Goal: Task Accomplishment & Management: Manage account settings

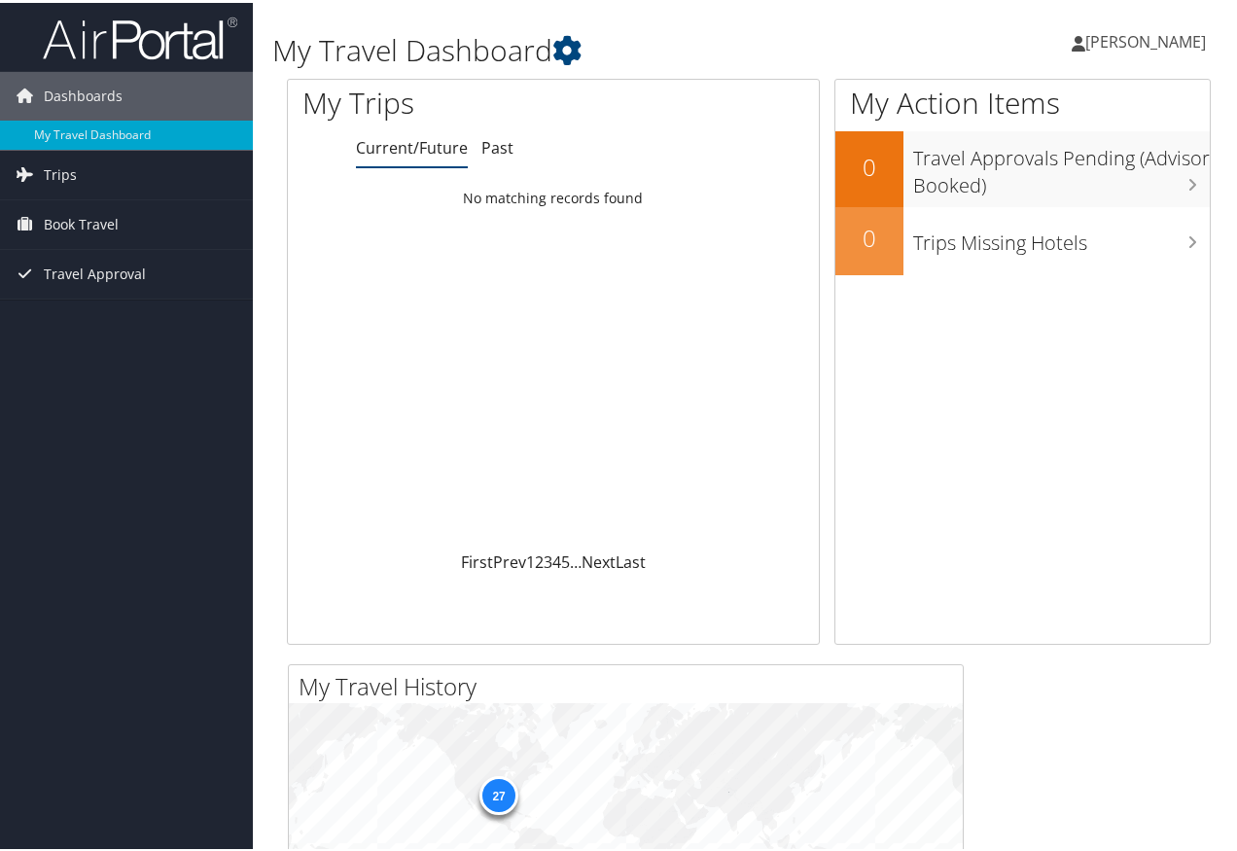
click at [1157, 45] on span "[PERSON_NAME]" at bounding box center [1146, 38] width 121 height 21
click at [1126, 180] on link "View Travel Profile" at bounding box center [1093, 173] width 217 height 33
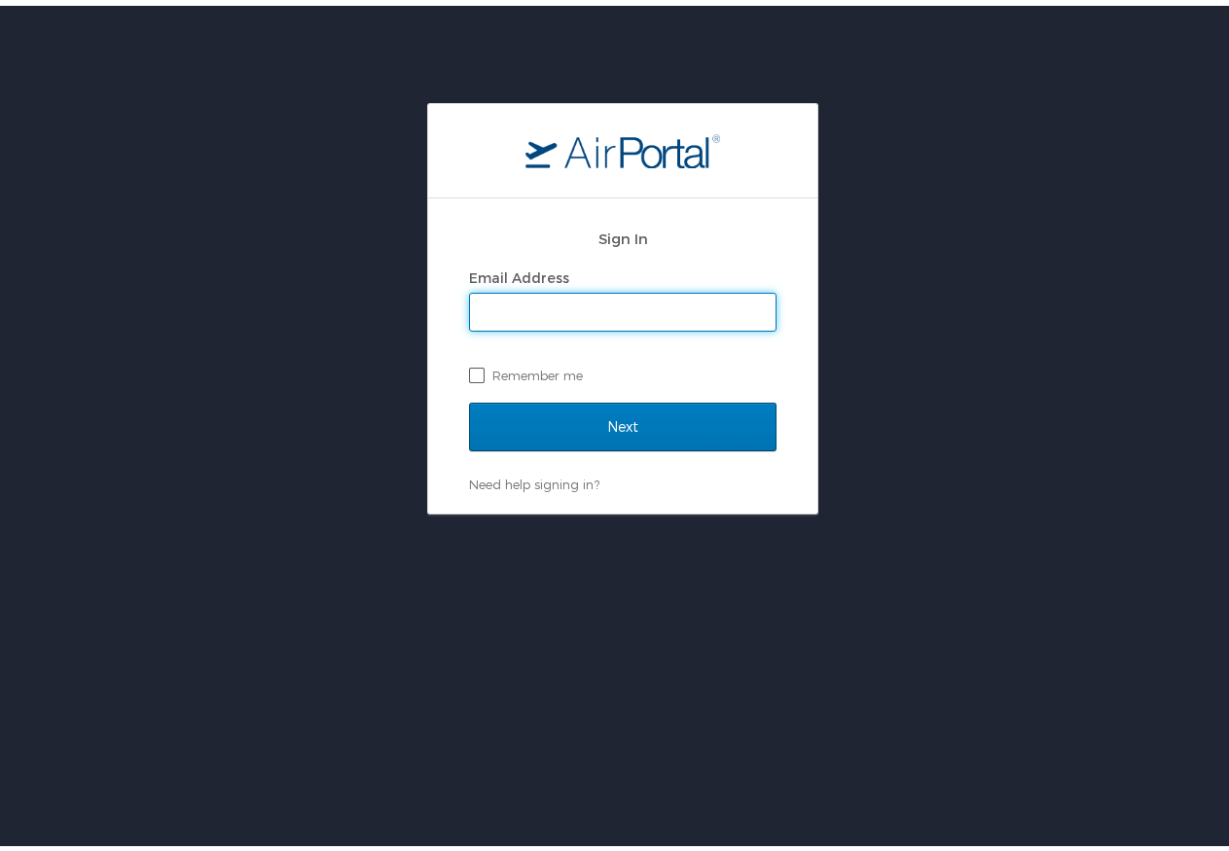
type input "sijones@ulm.edu"
click at [510, 367] on label "Remember me" at bounding box center [622, 369] width 307 height 29
click at [482, 367] on input "Remember me" at bounding box center [475, 368] width 13 height 13
checkbox input "true"
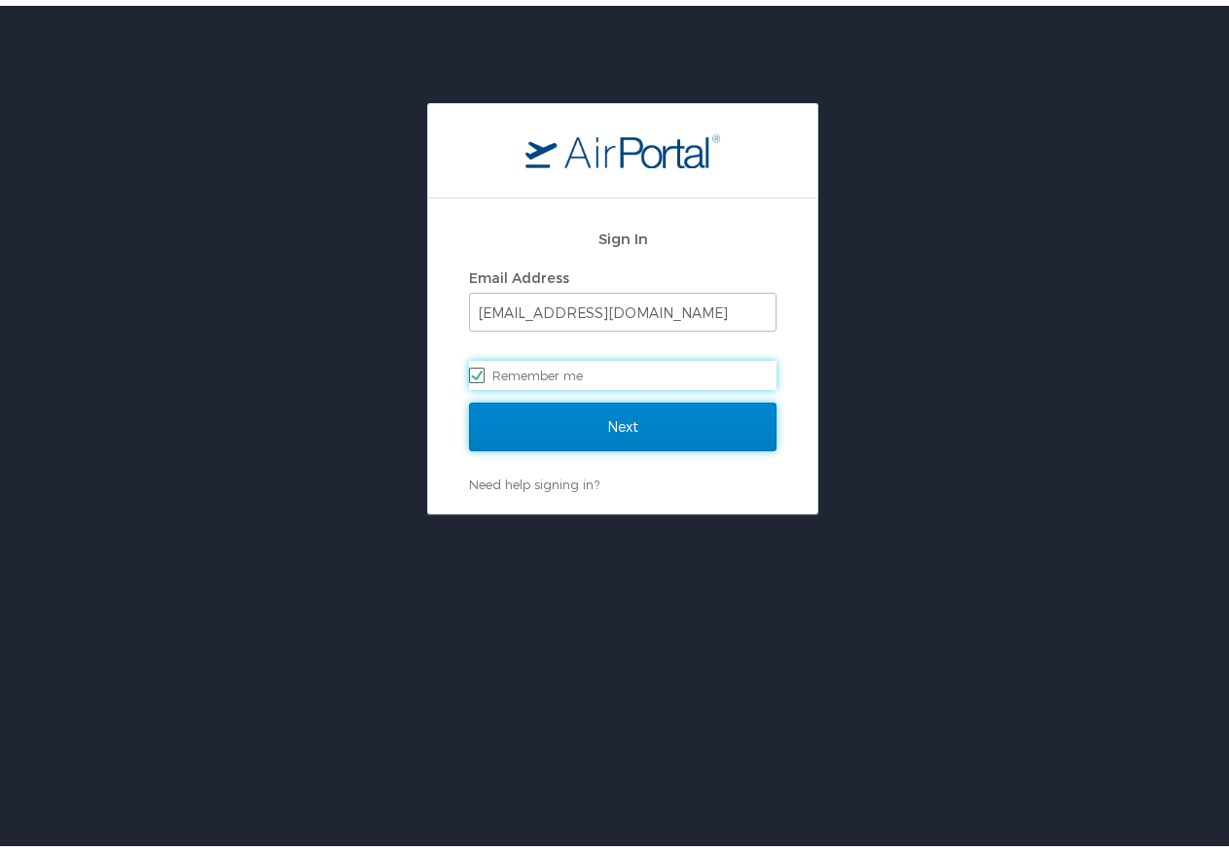
click at [633, 416] on input "Next" at bounding box center [622, 421] width 307 height 49
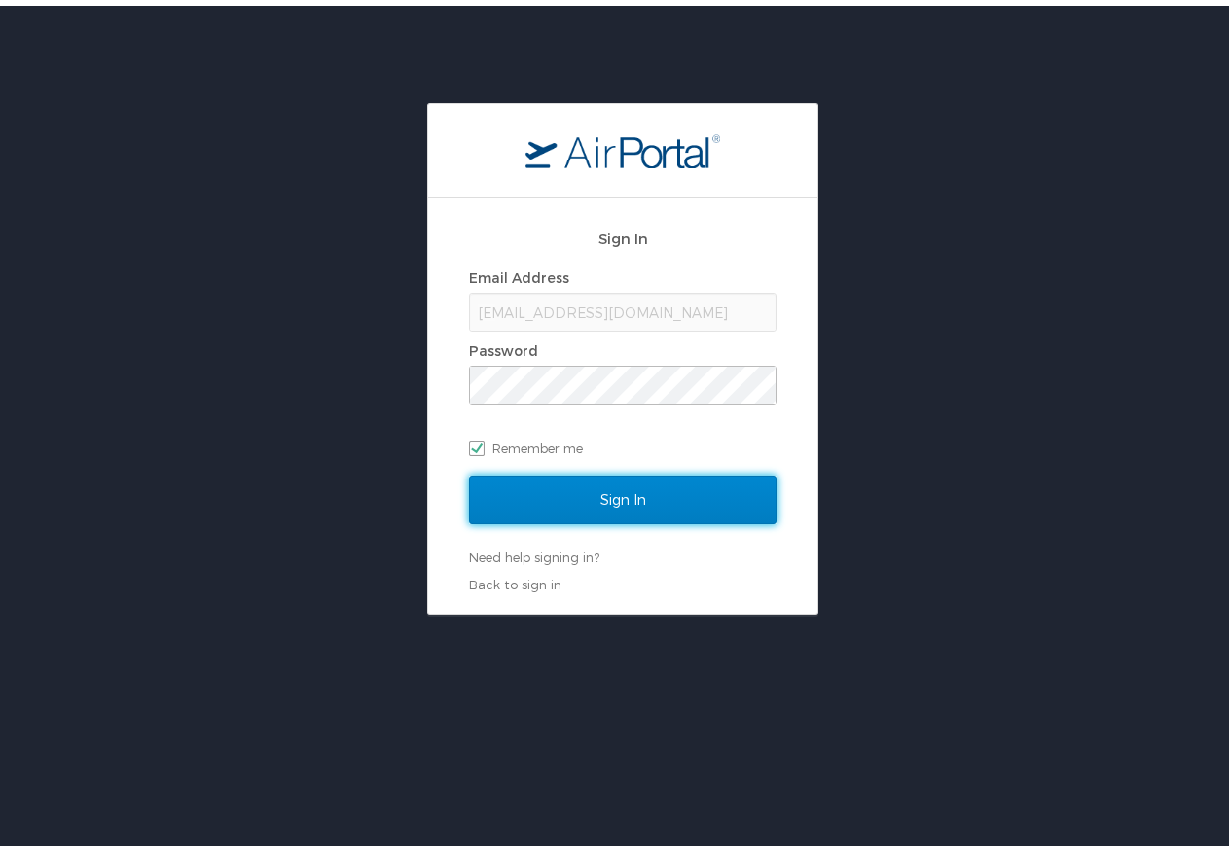
click at [625, 493] on input "Sign In" at bounding box center [622, 494] width 307 height 49
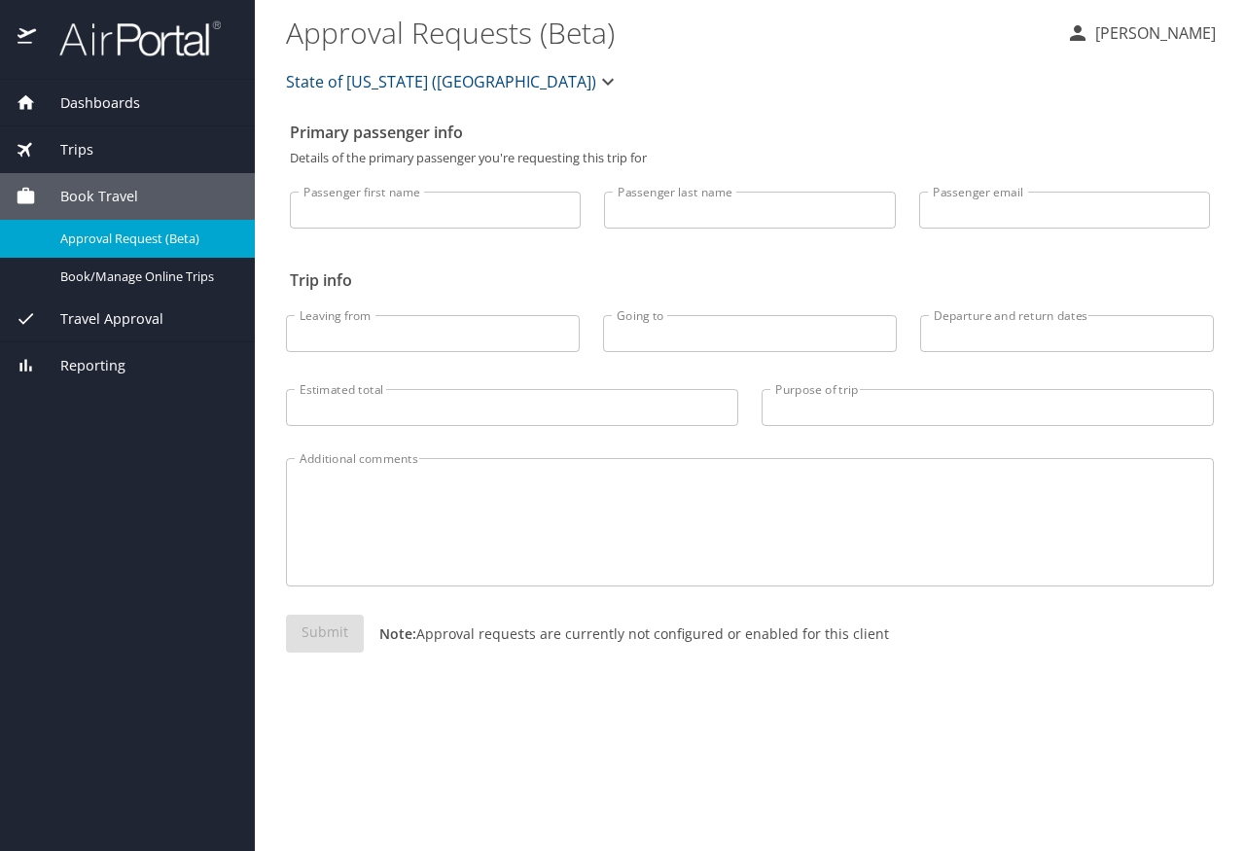
click at [110, 326] on span "Travel Approval" at bounding box center [99, 318] width 127 height 21
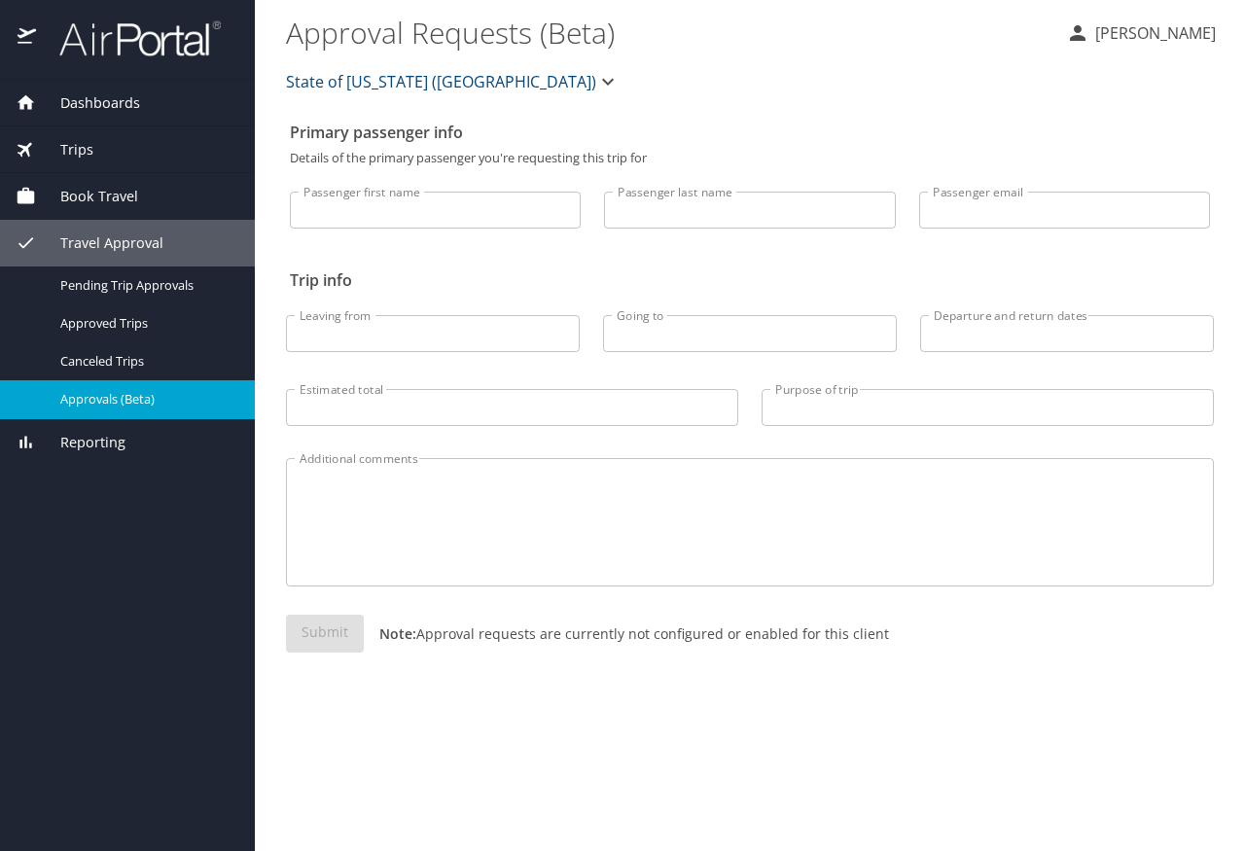
click at [172, 402] on span "Approvals (Beta)" at bounding box center [145, 399] width 171 height 18
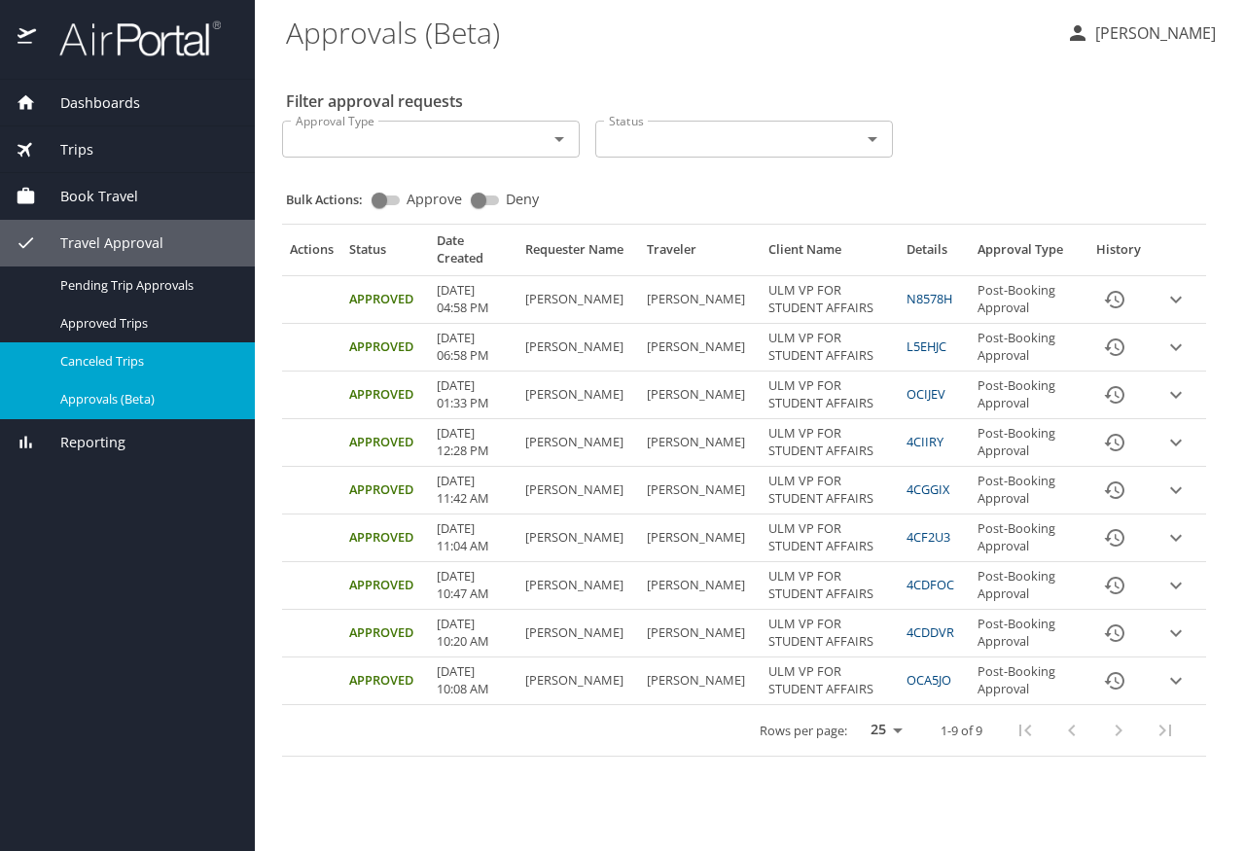
click at [175, 366] on span "Canceled Trips" at bounding box center [145, 361] width 171 height 18
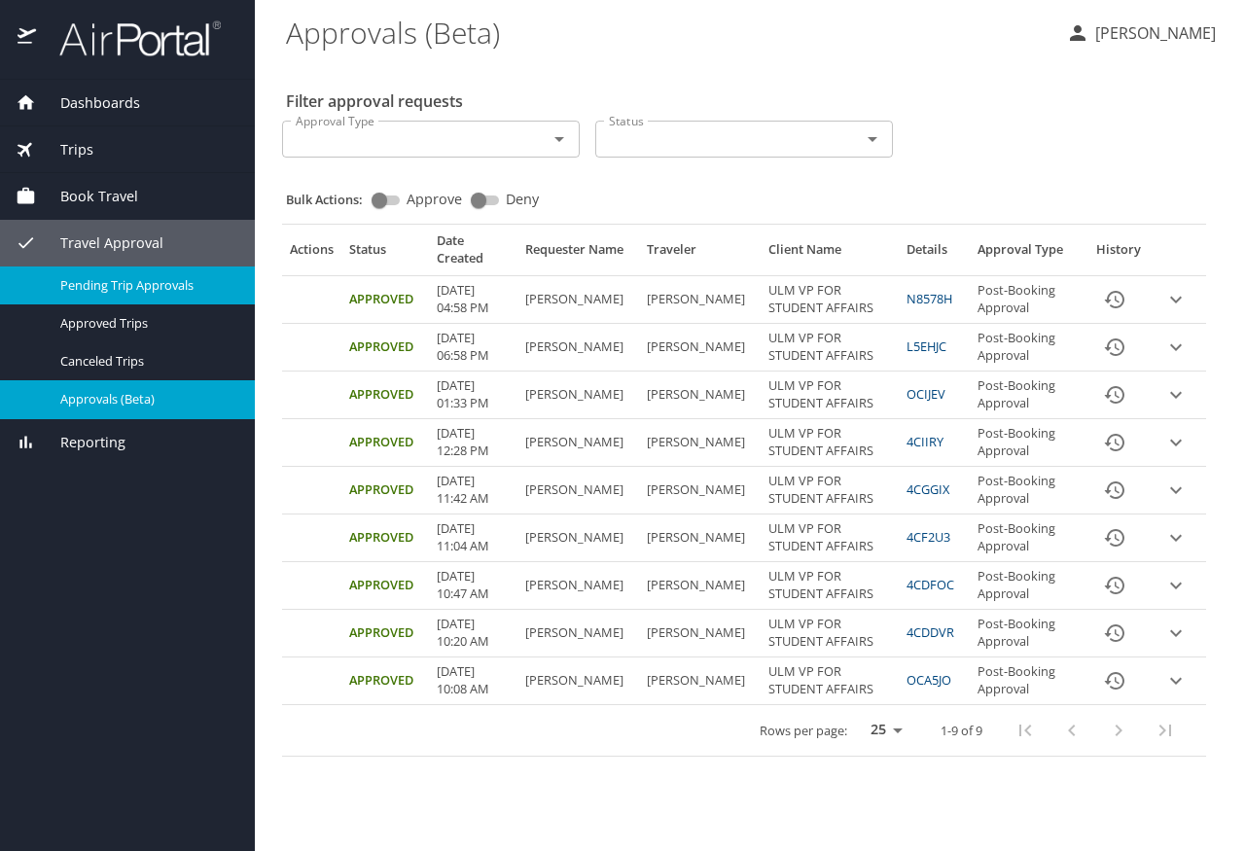
click at [173, 285] on span "Pending Trip Approvals" at bounding box center [145, 285] width 171 height 18
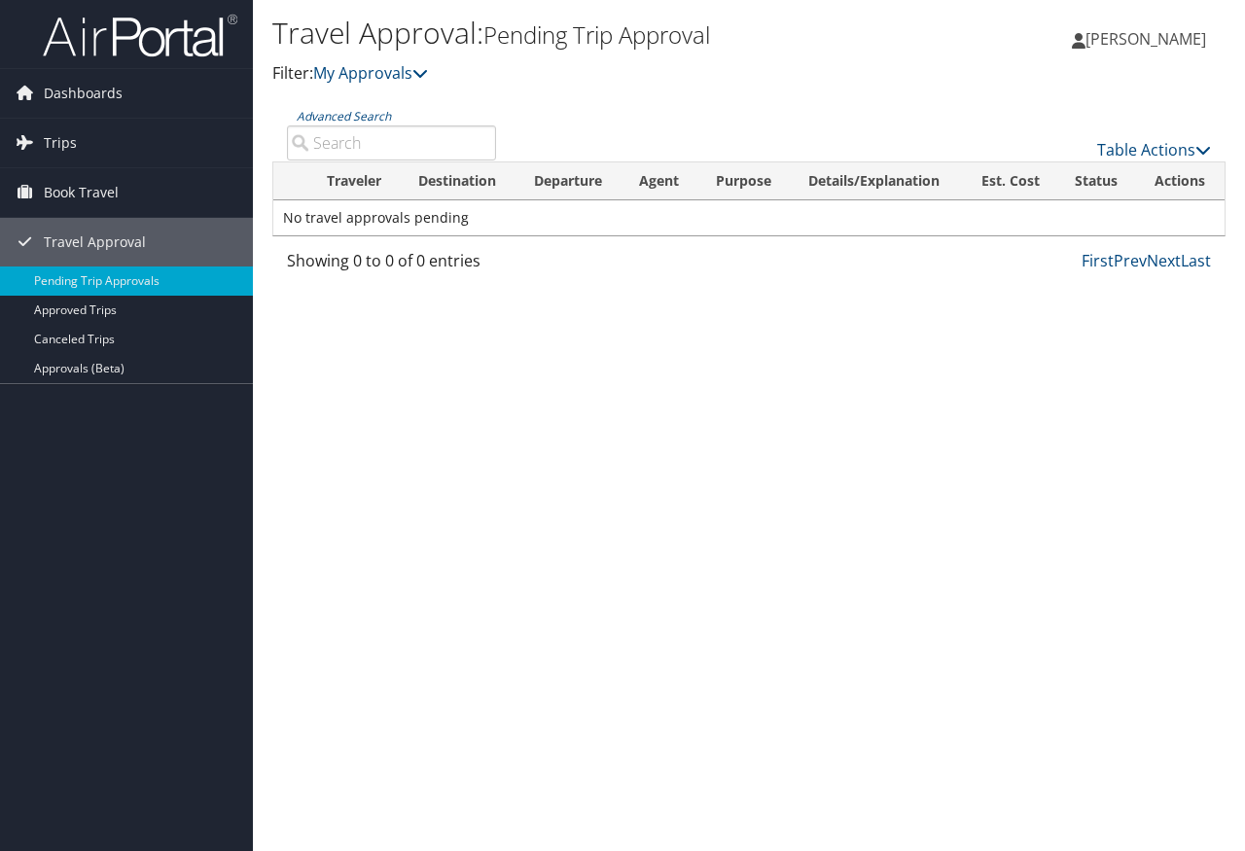
click at [1146, 41] on span "[PERSON_NAME]" at bounding box center [1146, 38] width 121 height 21
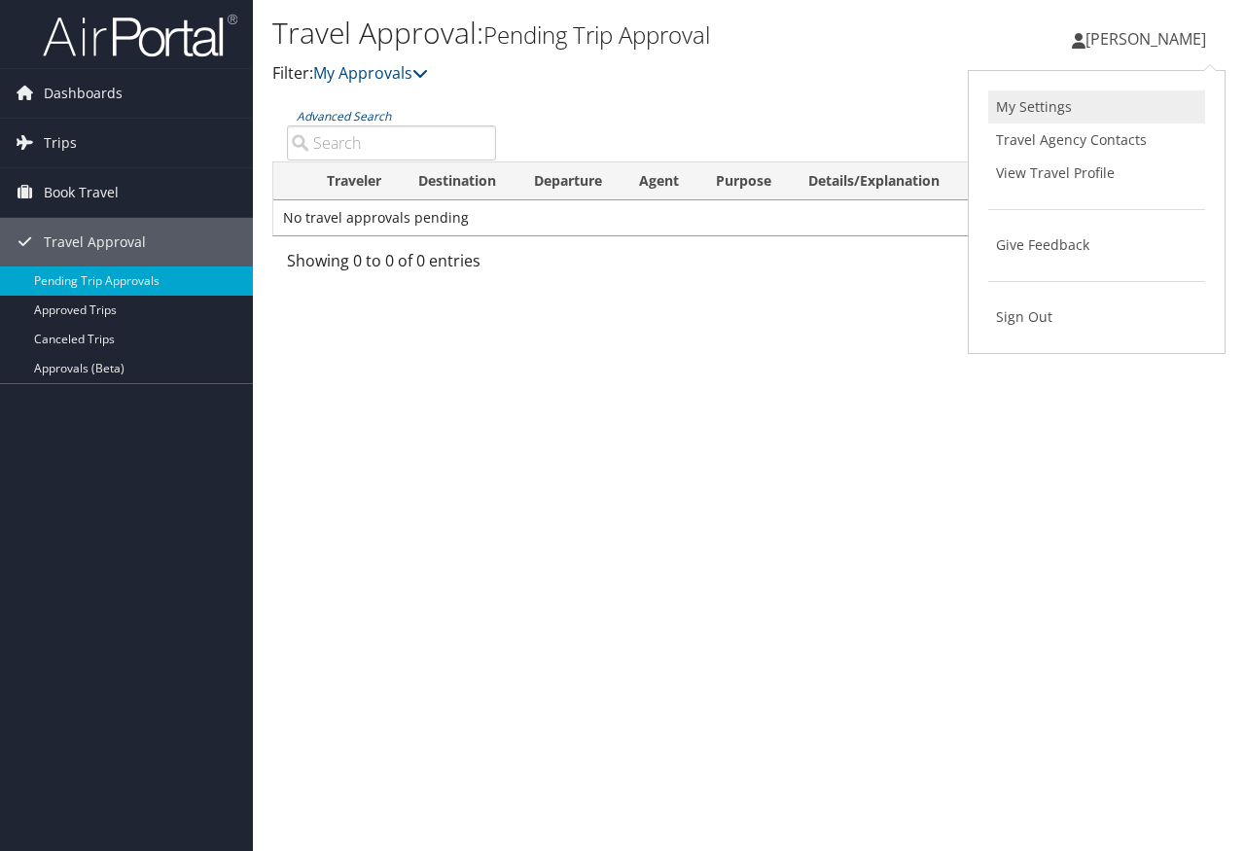
click at [1058, 97] on link "My Settings" at bounding box center [1096, 106] width 217 height 33
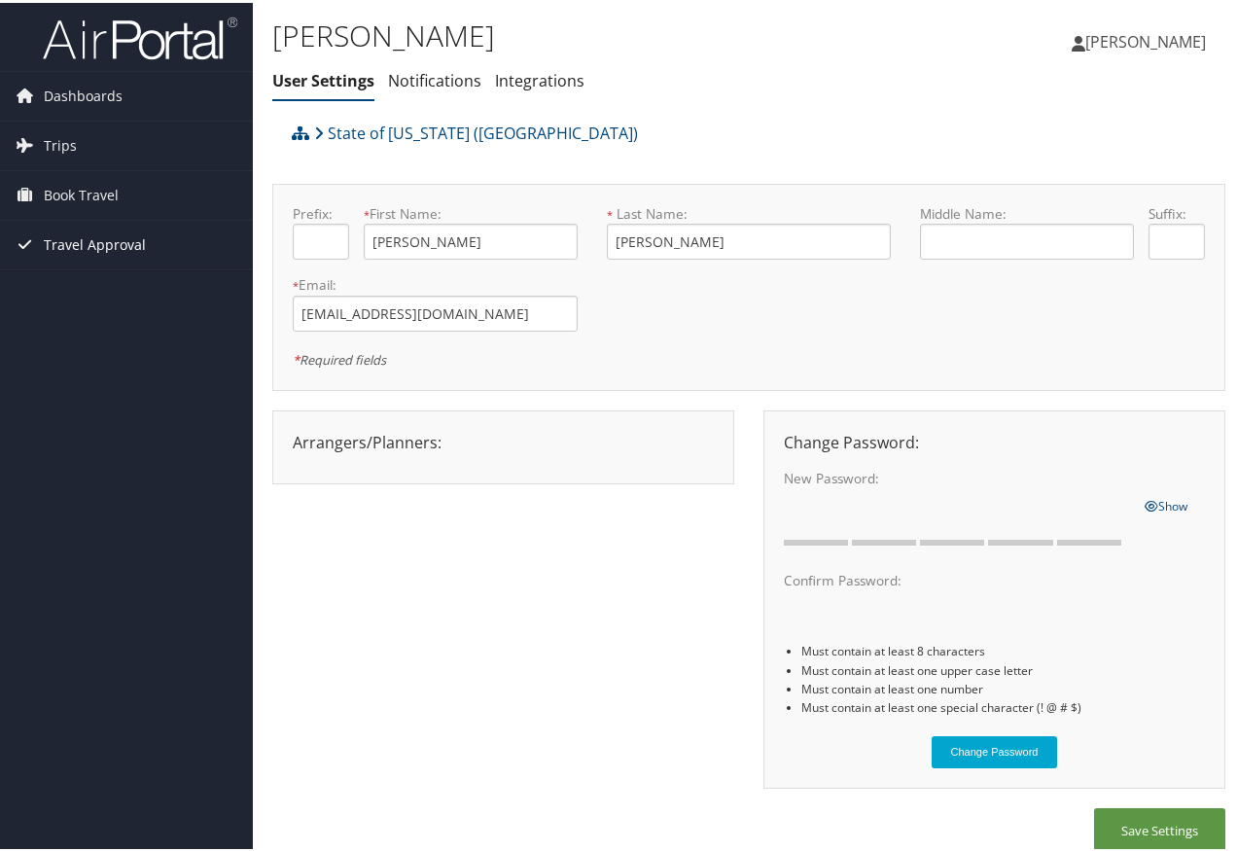
drag, startPoint x: 92, startPoint y: 240, endPoint x: 103, endPoint y: 248, distance: 13.2
click at [92, 242] on span "Travel Approval" at bounding box center [95, 242] width 102 height 49
click at [1124, 34] on span "Sidney Jones" at bounding box center [1146, 38] width 121 height 21
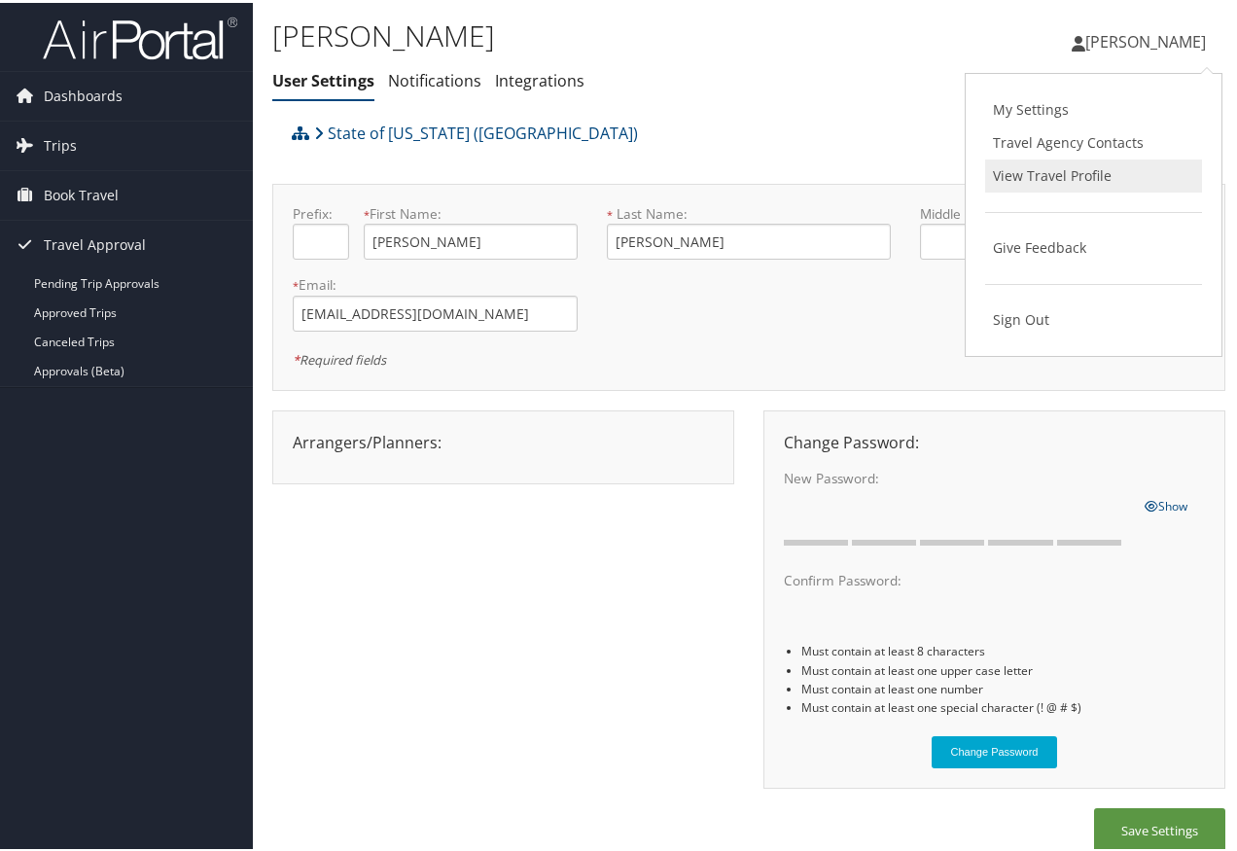
click at [1117, 164] on link "View Travel Profile" at bounding box center [1093, 173] width 217 height 33
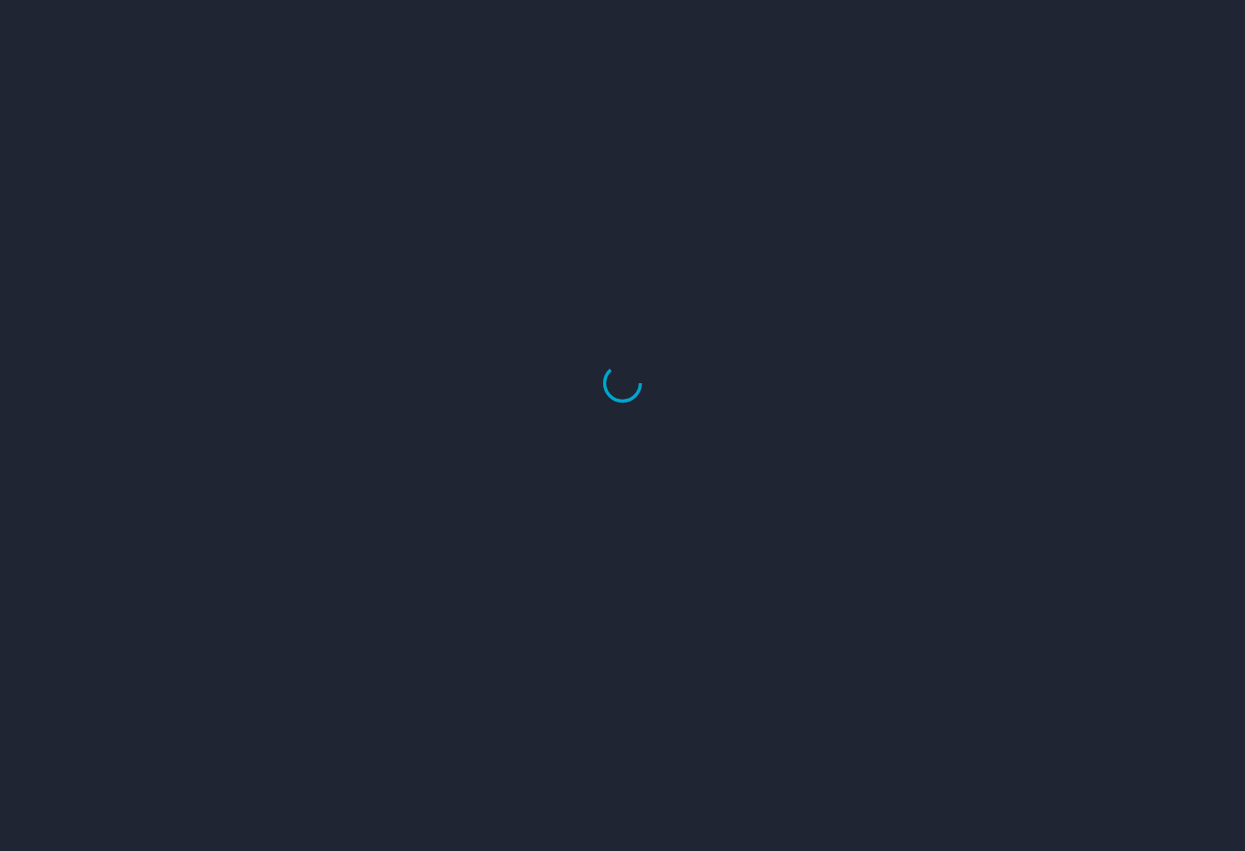
select select "US"
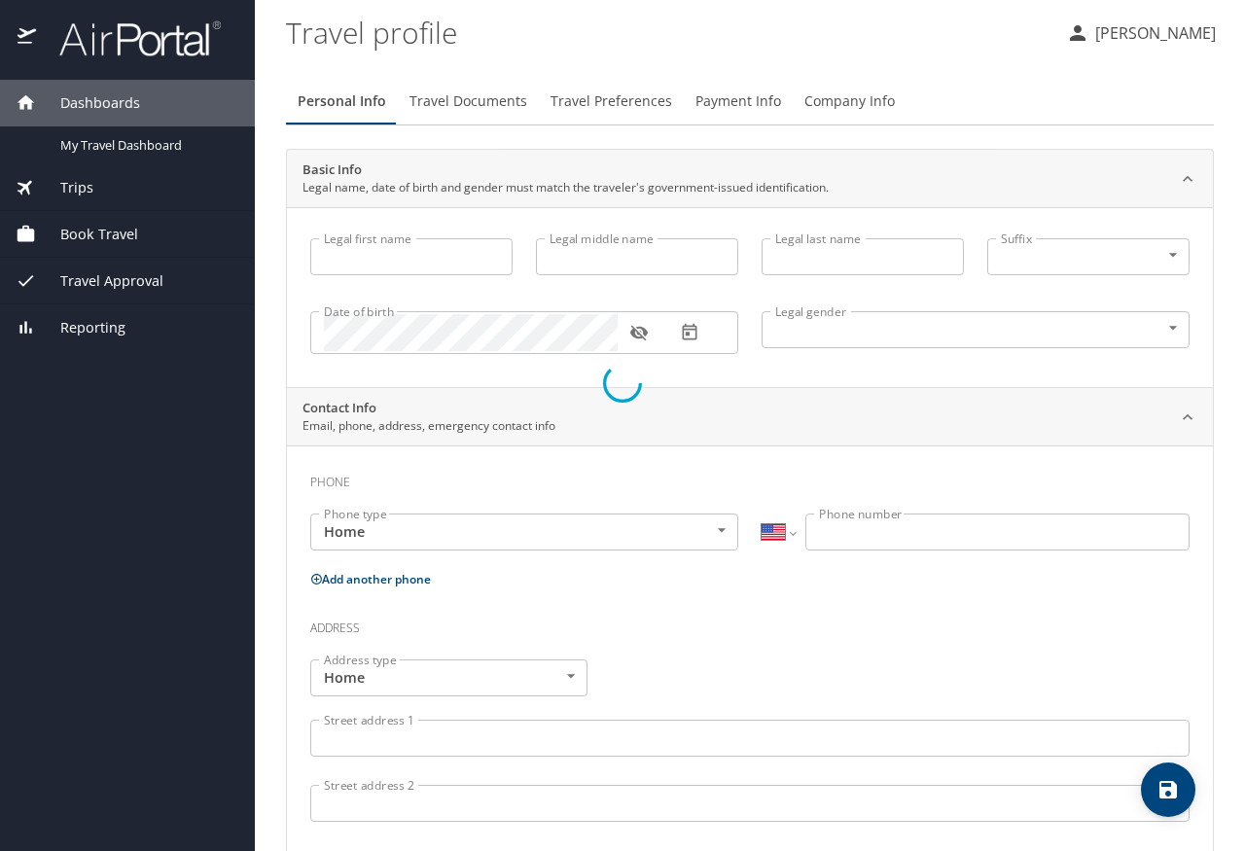
type input "[PERSON_NAME]"
type input "[DEMOGRAPHIC_DATA]"
select select "US"
select select "NL"
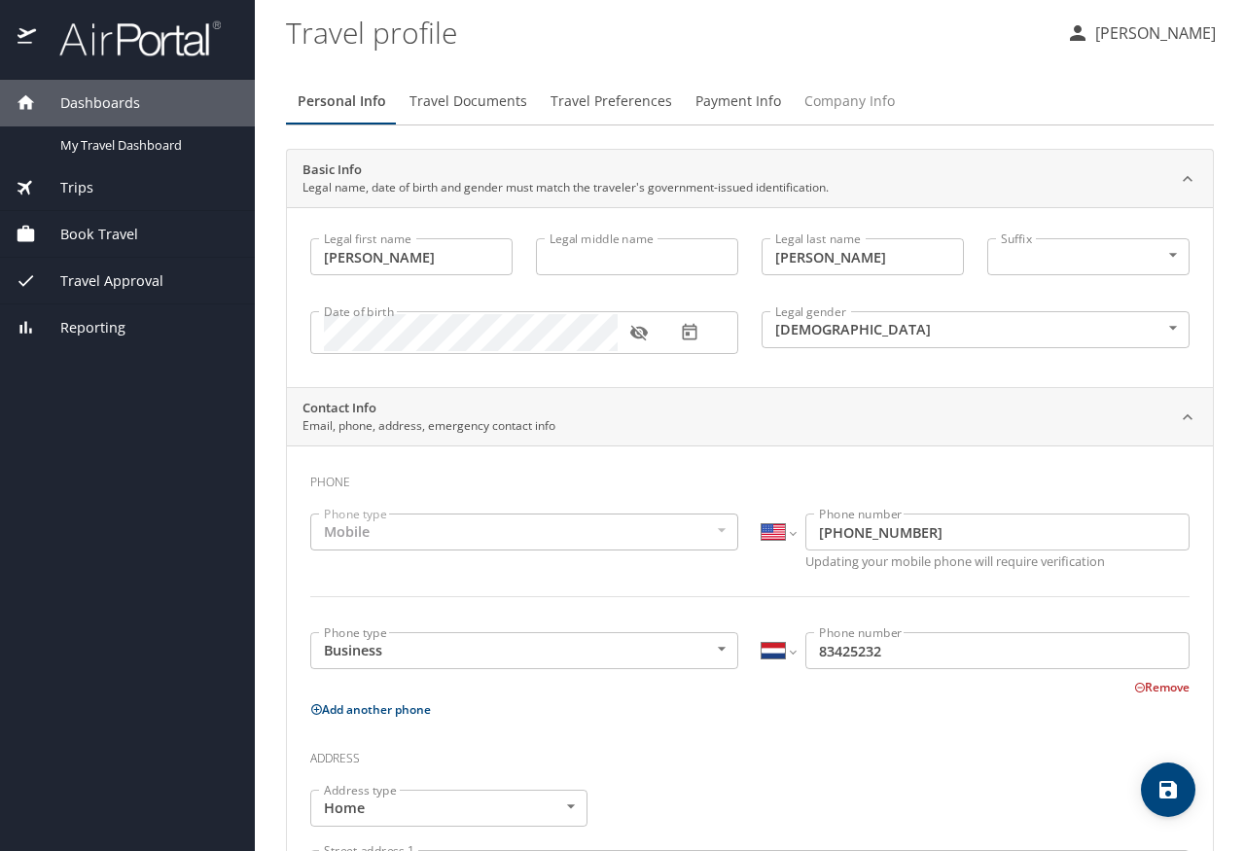
click at [831, 106] on span "Company Info" at bounding box center [849, 101] width 90 height 24
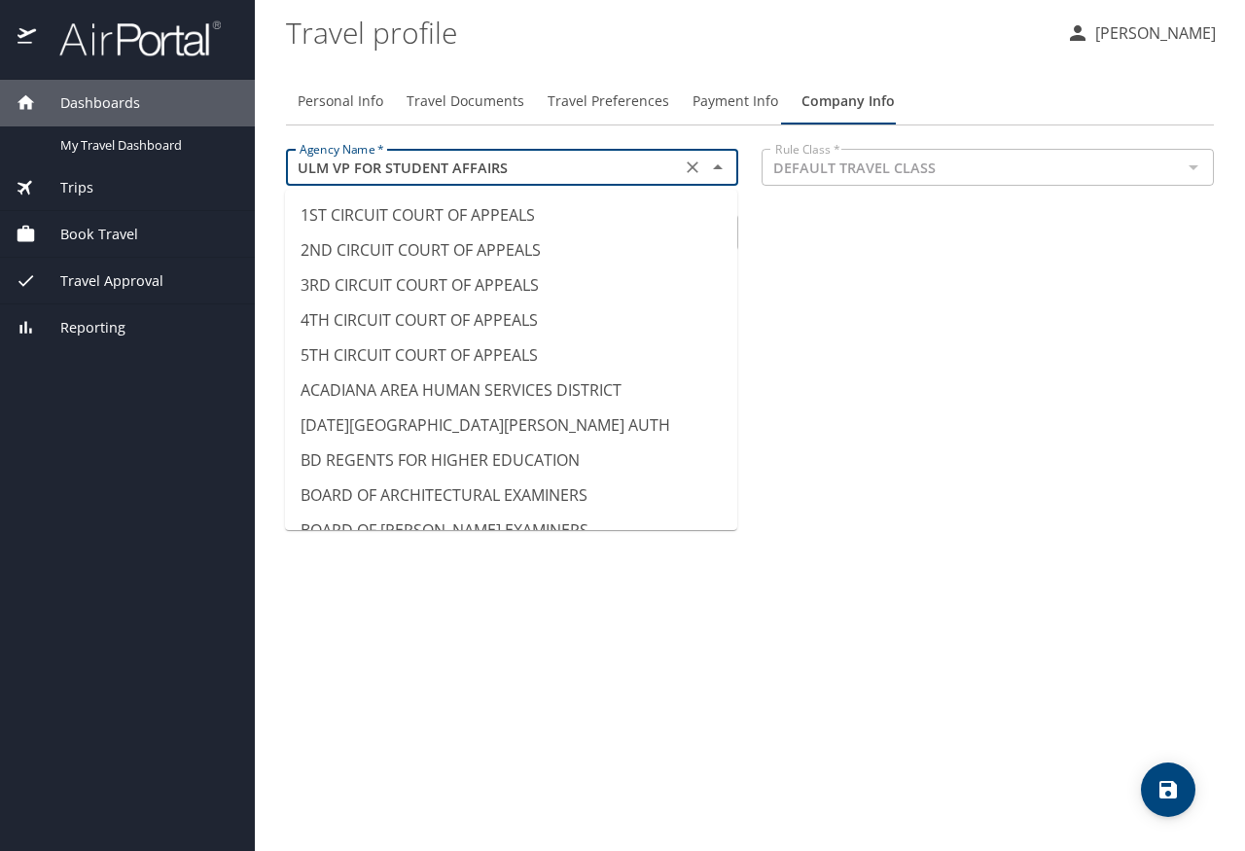
click at [619, 173] on input "ULM VP FOR STUDENT AFFAIRS" at bounding box center [483, 167] width 383 height 25
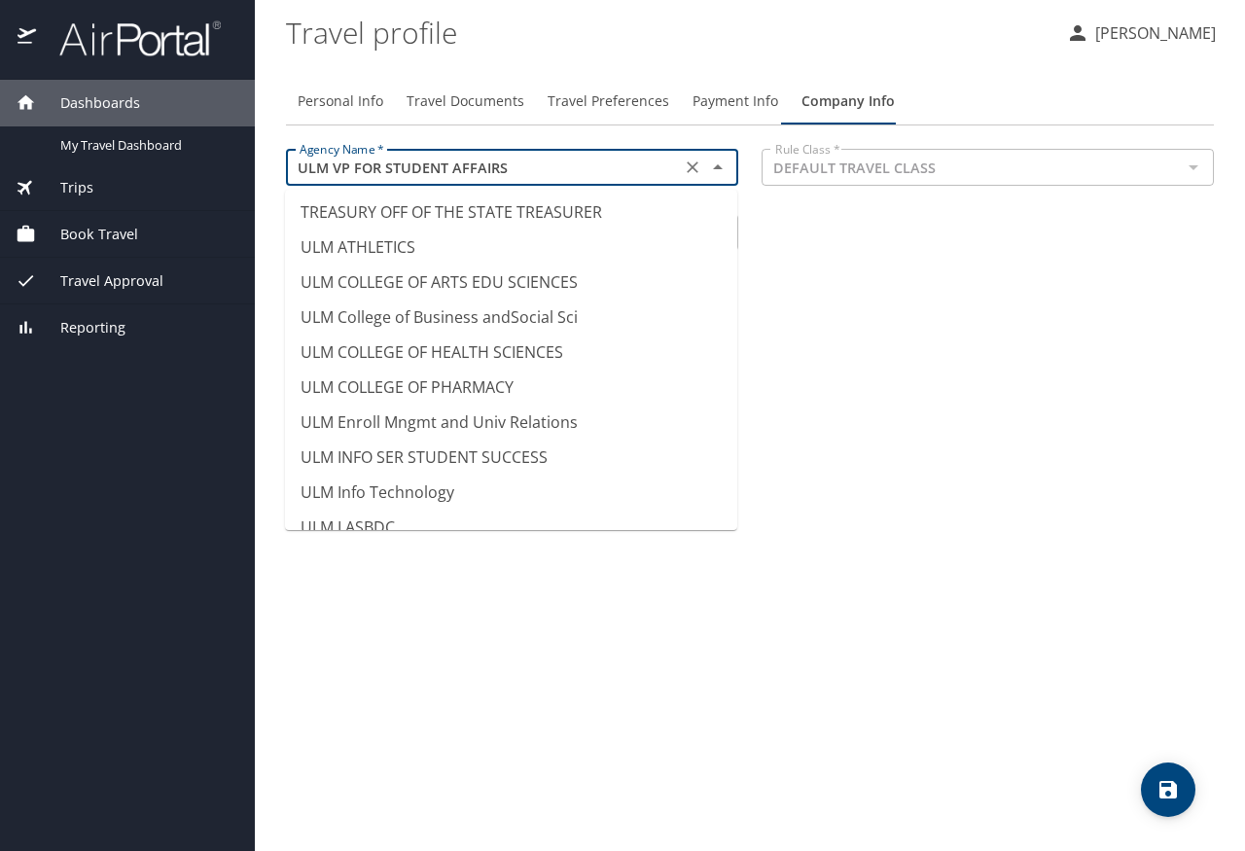
scroll to position [18854, 0]
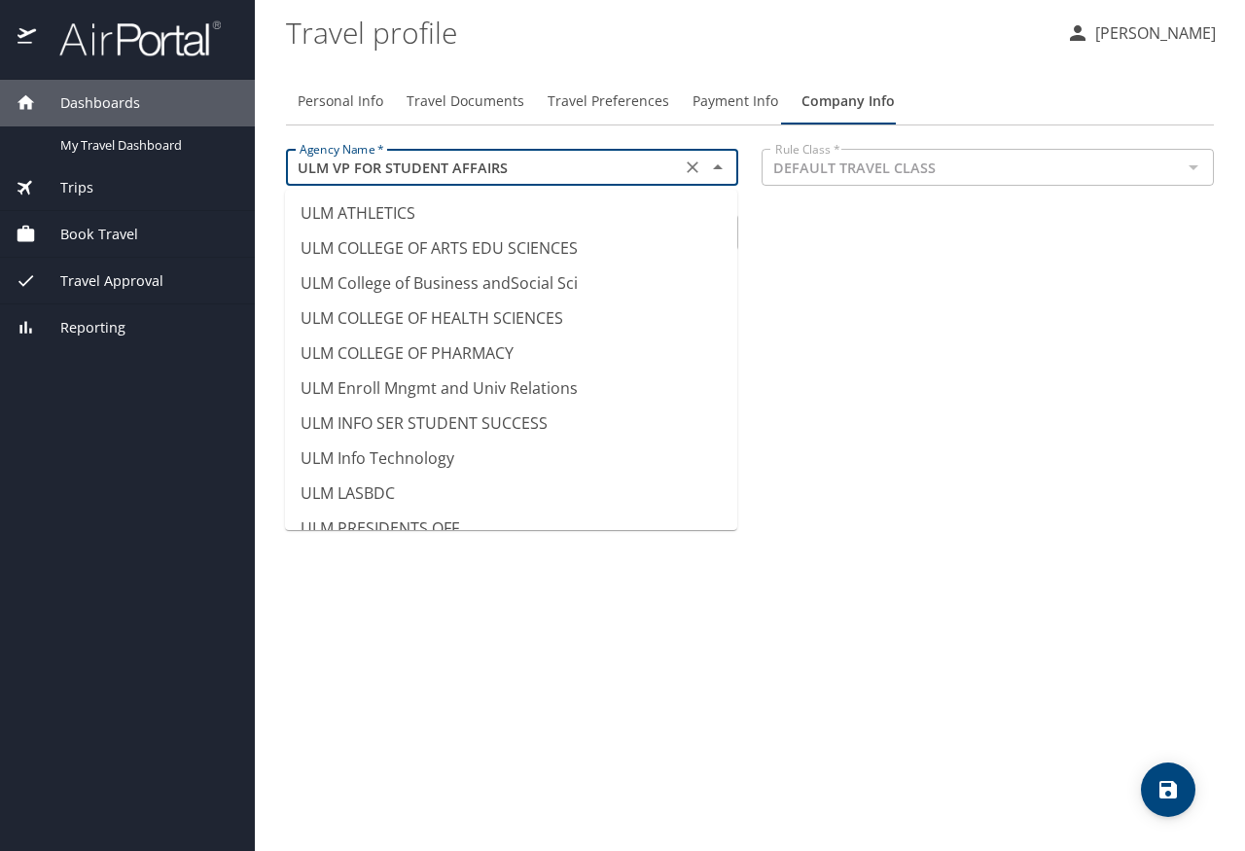
click at [517, 581] on li "ULM VP FOR ACADEMIC AFFAIRS" at bounding box center [511, 598] width 452 height 35
type input "ULM VP FOR ACADEMIC AFFAIRS"
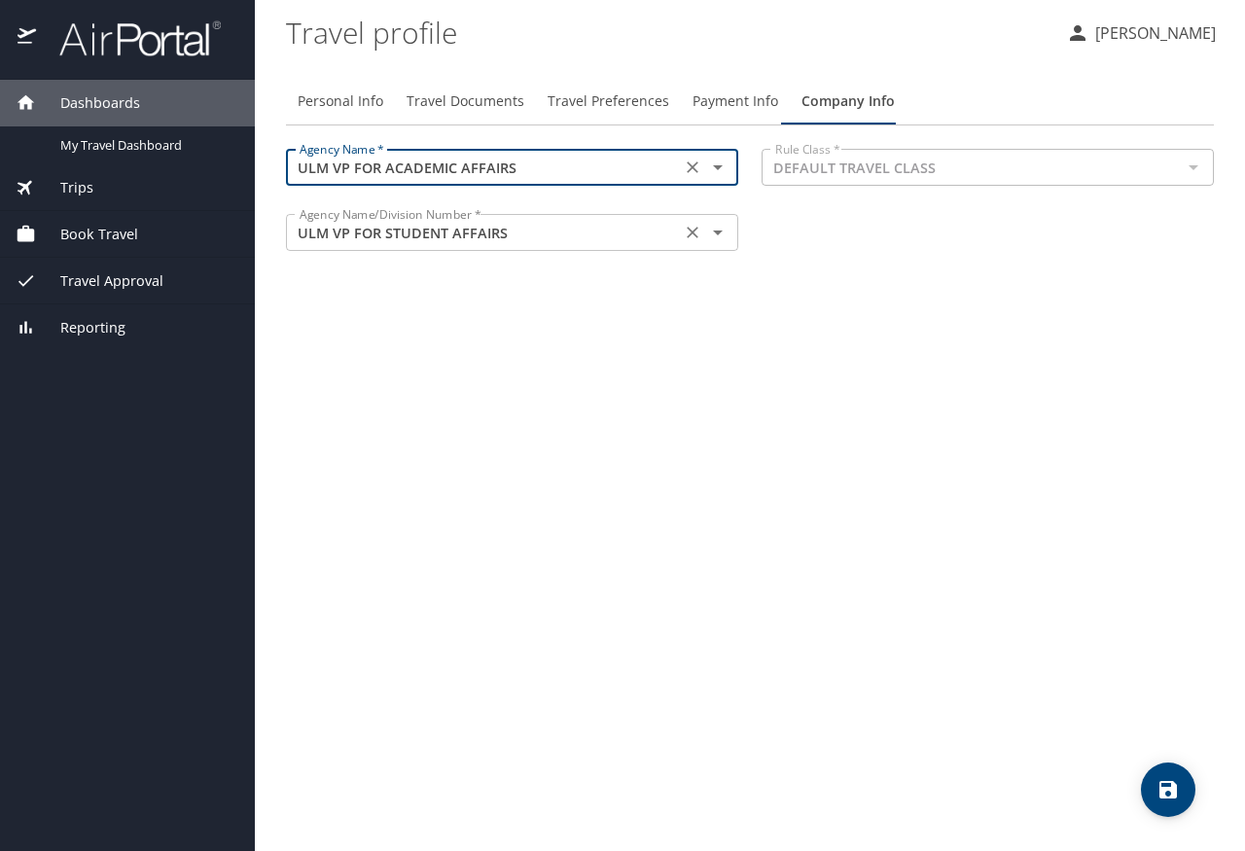
click at [557, 241] on input "ULM VP FOR STUDENT AFFAIRS" at bounding box center [483, 232] width 383 height 25
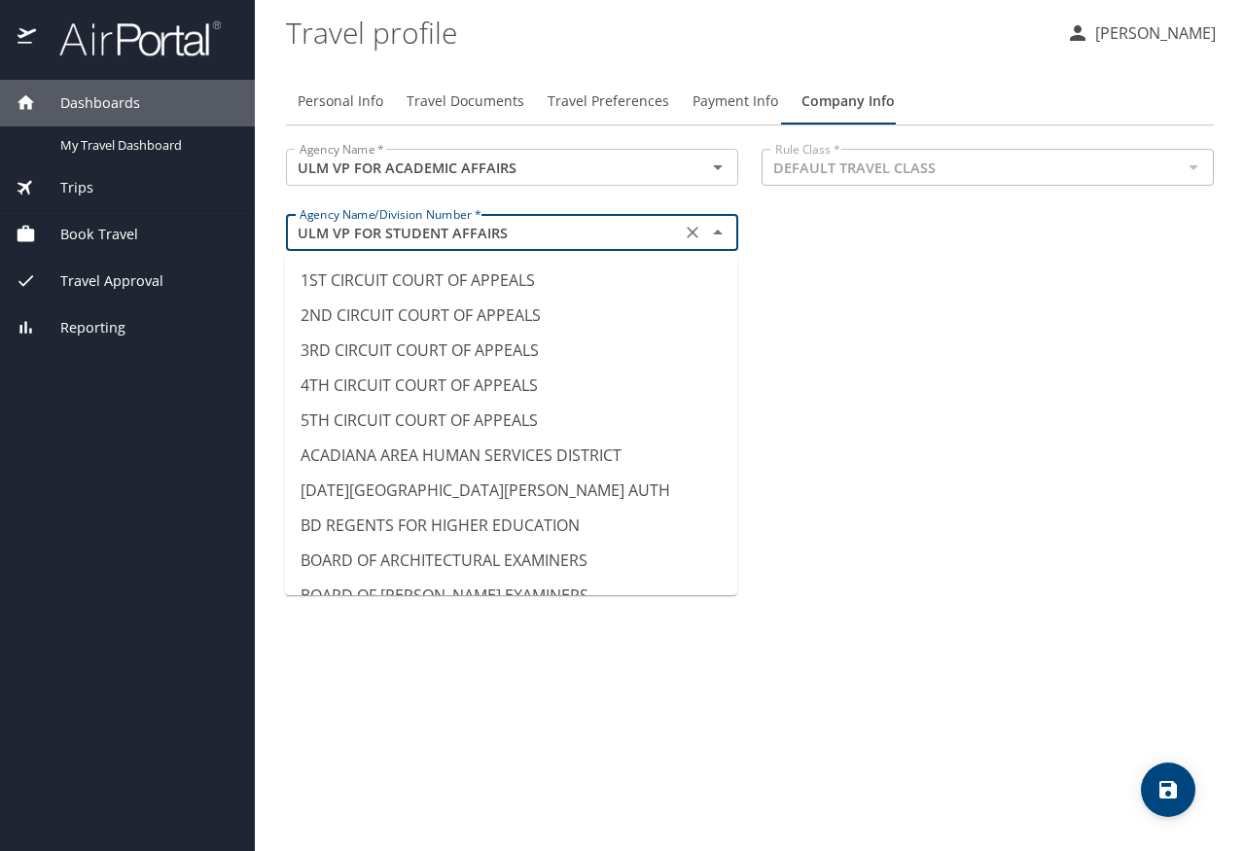
scroll to position [18687, 0]
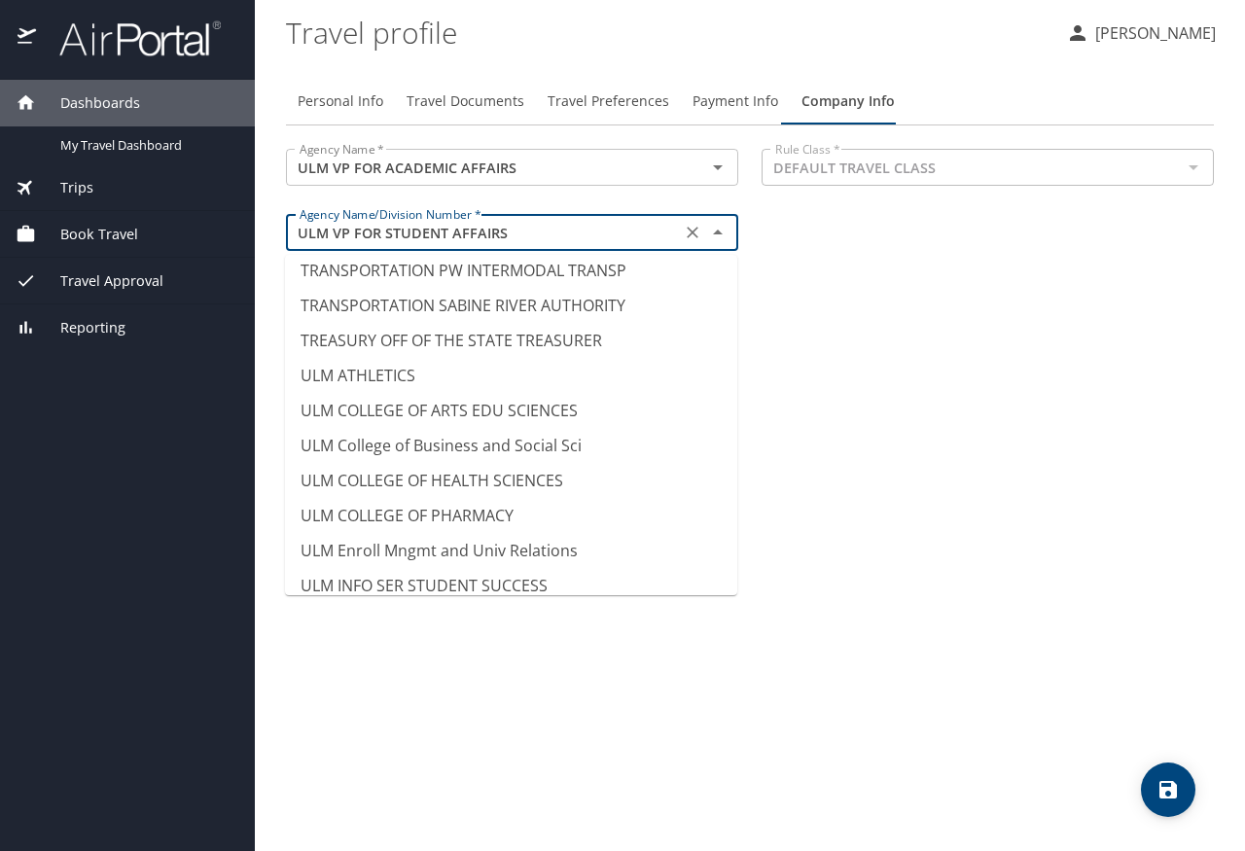
click at [522, 743] on li "ULM VP FOR ACADEMIC AFFAIRS" at bounding box center [511, 760] width 452 height 35
type input "ULM VP FOR ACADEMIC AFFAIRS"
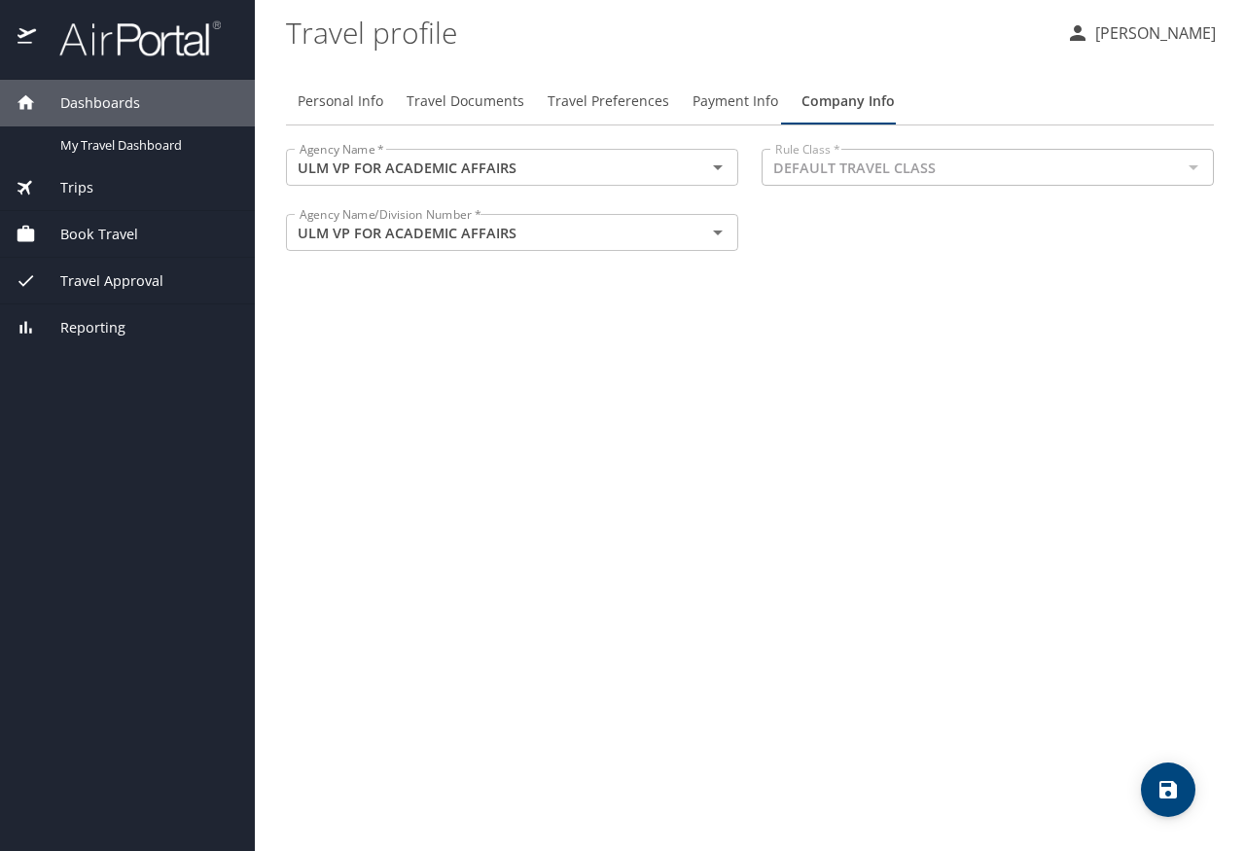
click at [963, 179] on input "DEFAULT TRAVEL CLASS" at bounding box center [972, 167] width 409 height 25
click at [1166, 790] on icon "save" at bounding box center [1169, 790] width 18 height 18
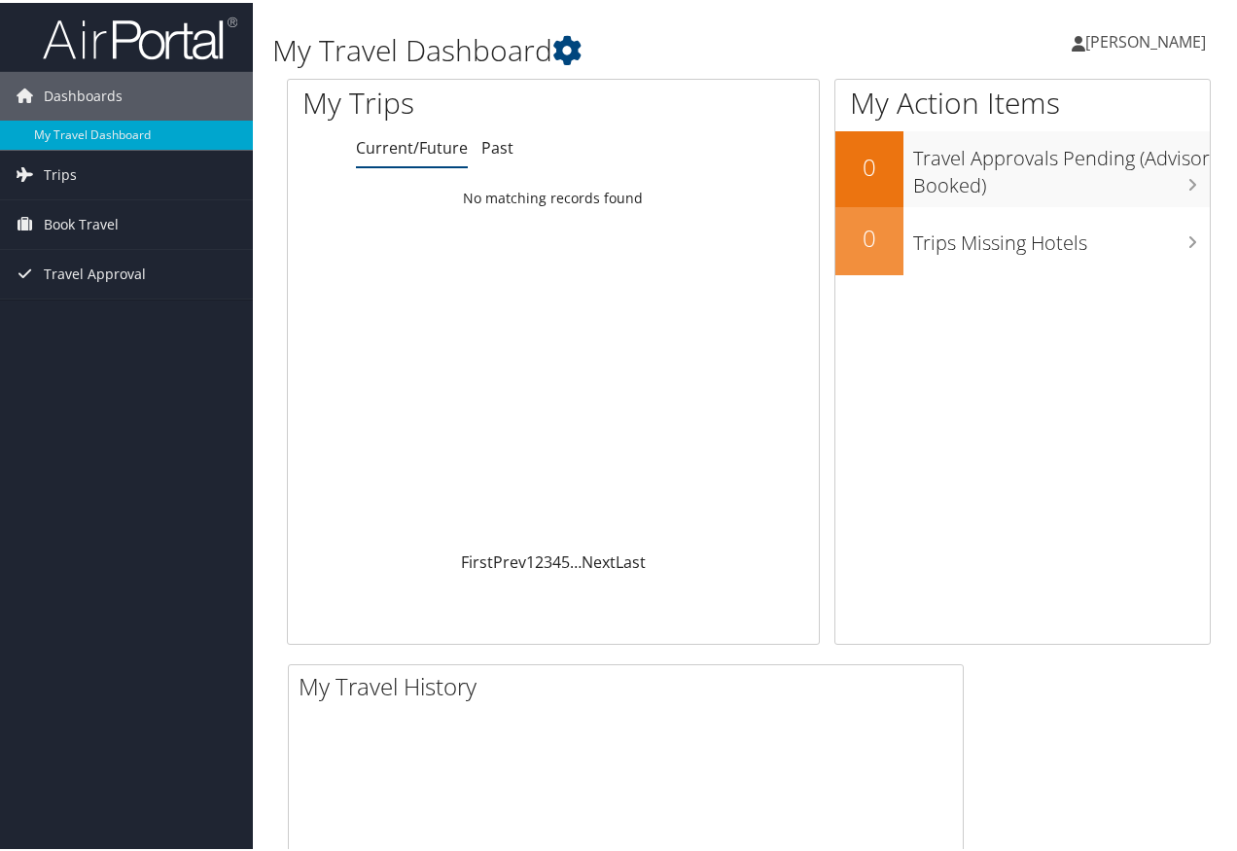
click at [1125, 59] on link "[PERSON_NAME]" at bounding box center [1149, 39] width 154 height 58
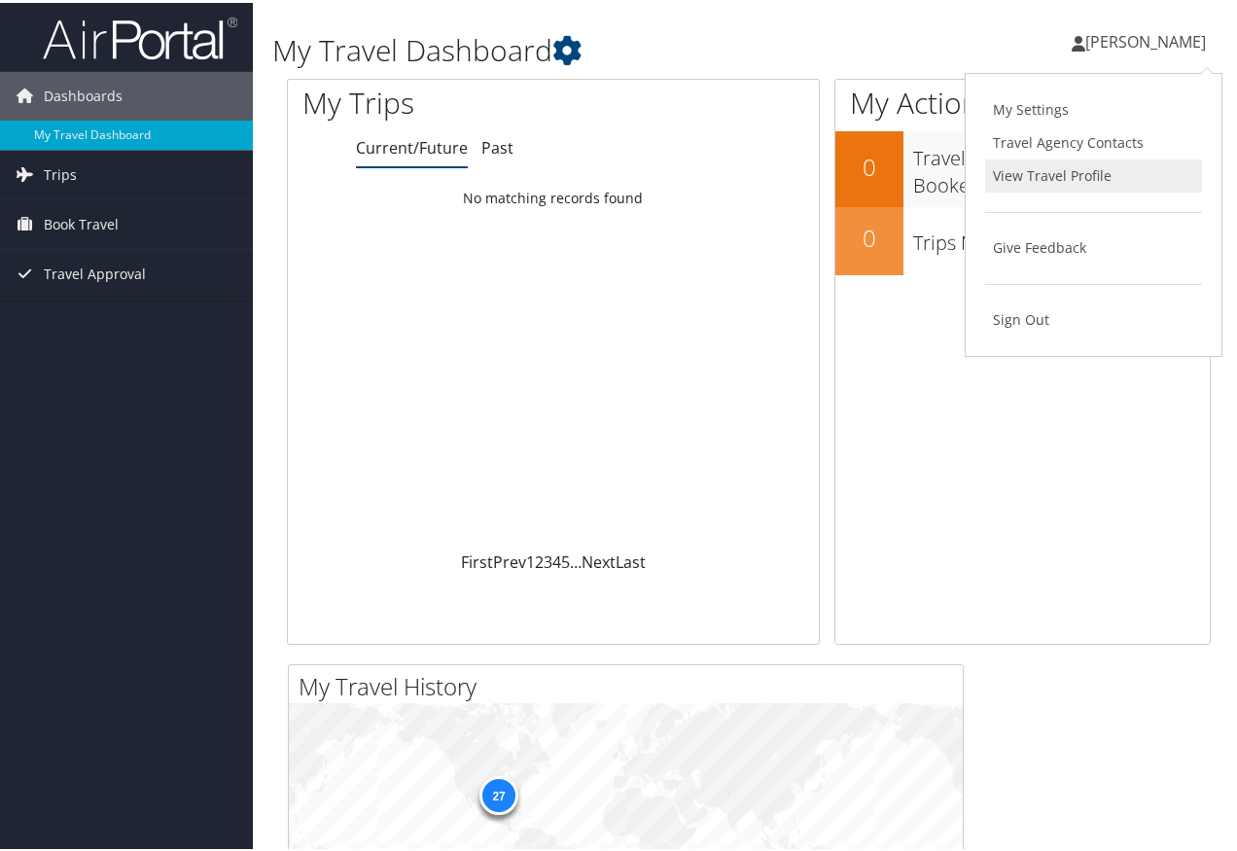
click at [1067, 184] on link "View Travel Profile" at bounding box center [1093, 173] width 217 height 33
